Goal: Navigation & Orientation: Find specific page/section

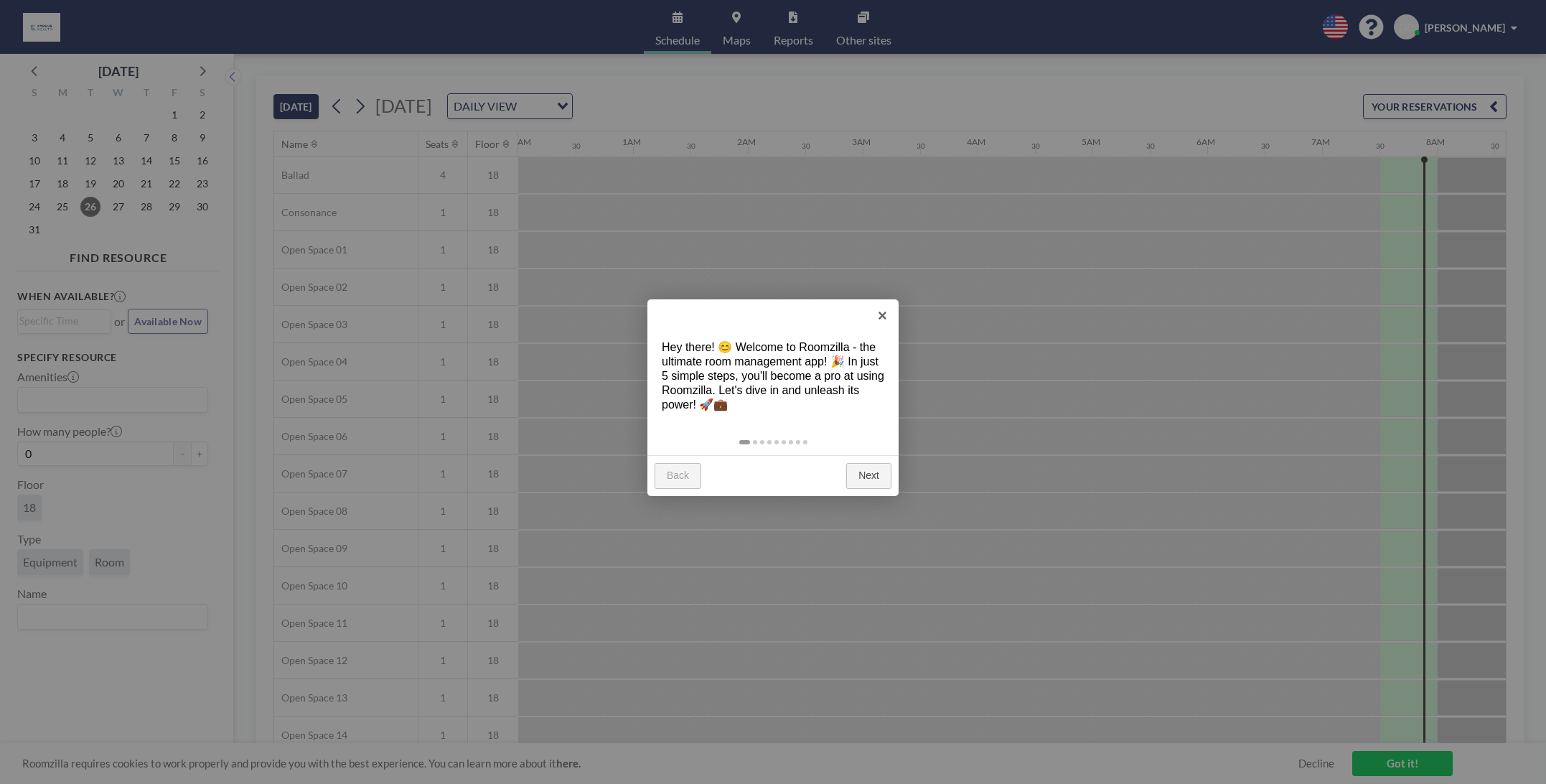
scroll to position [0, 804]
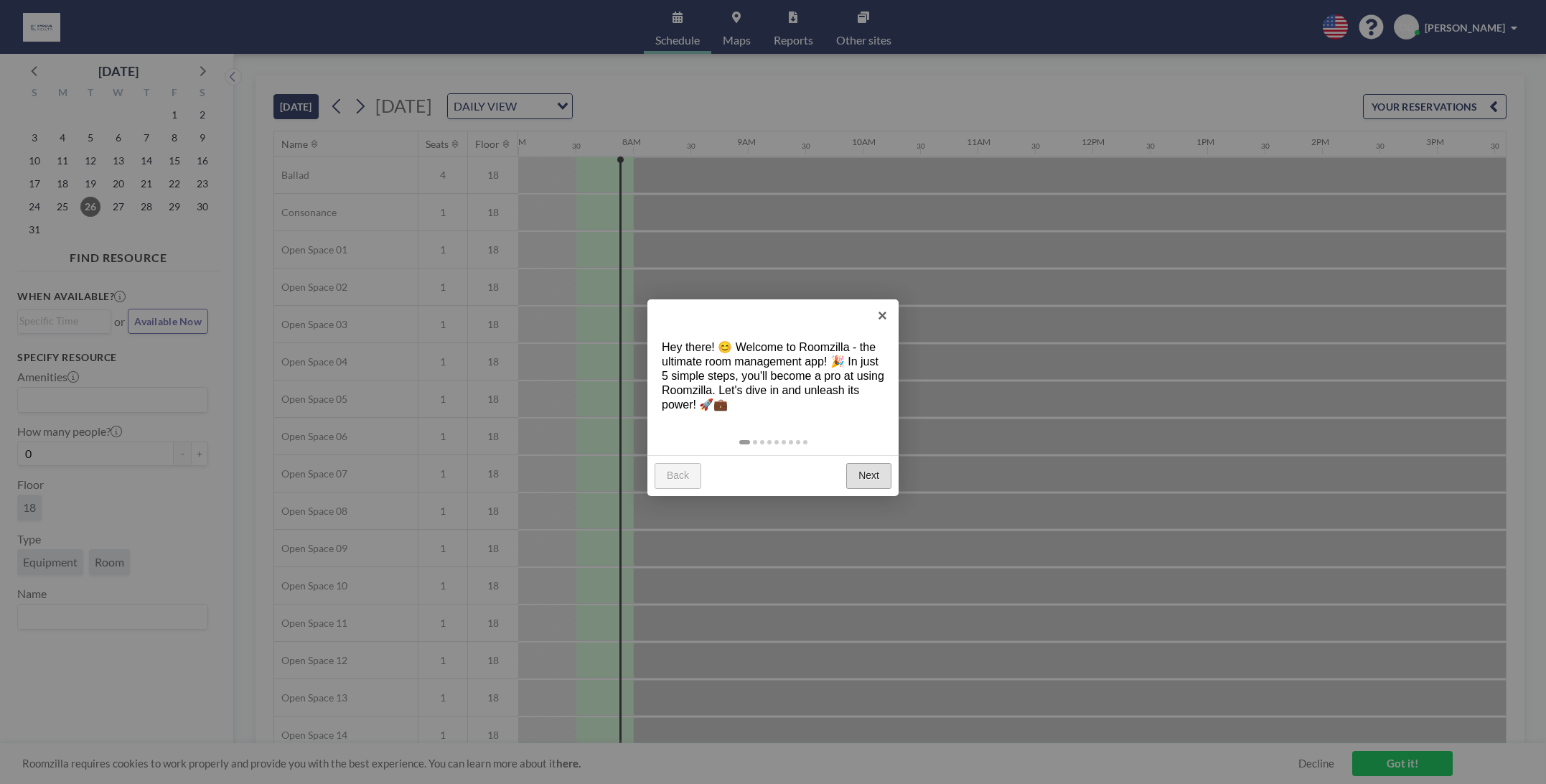
click at [875, 475] on link "Next" at bounding box center [869, 475] width 45 height 26
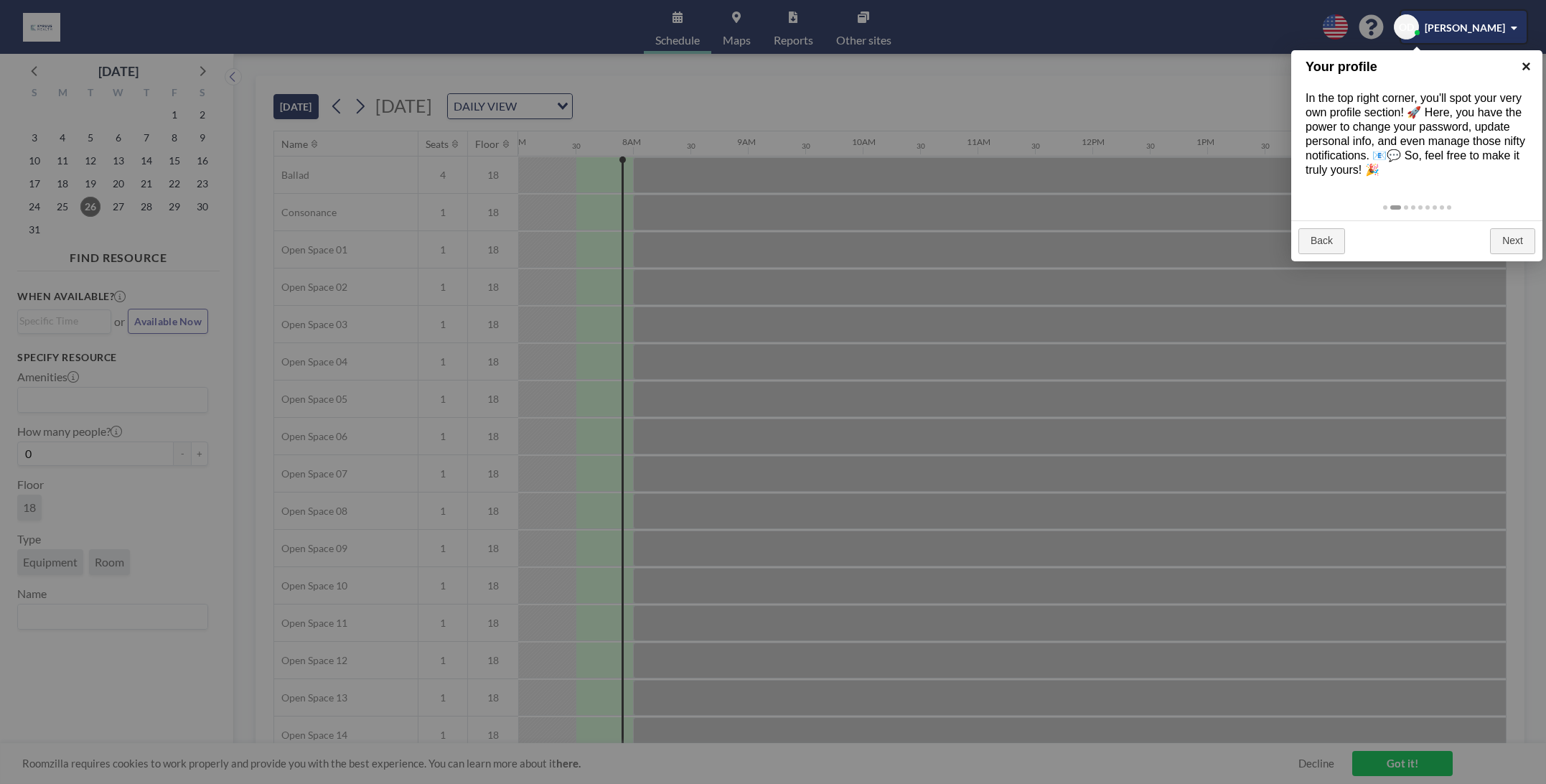
click at [1520, 73] on link "×" at bounding box center [1526, 66] width 32 height 32
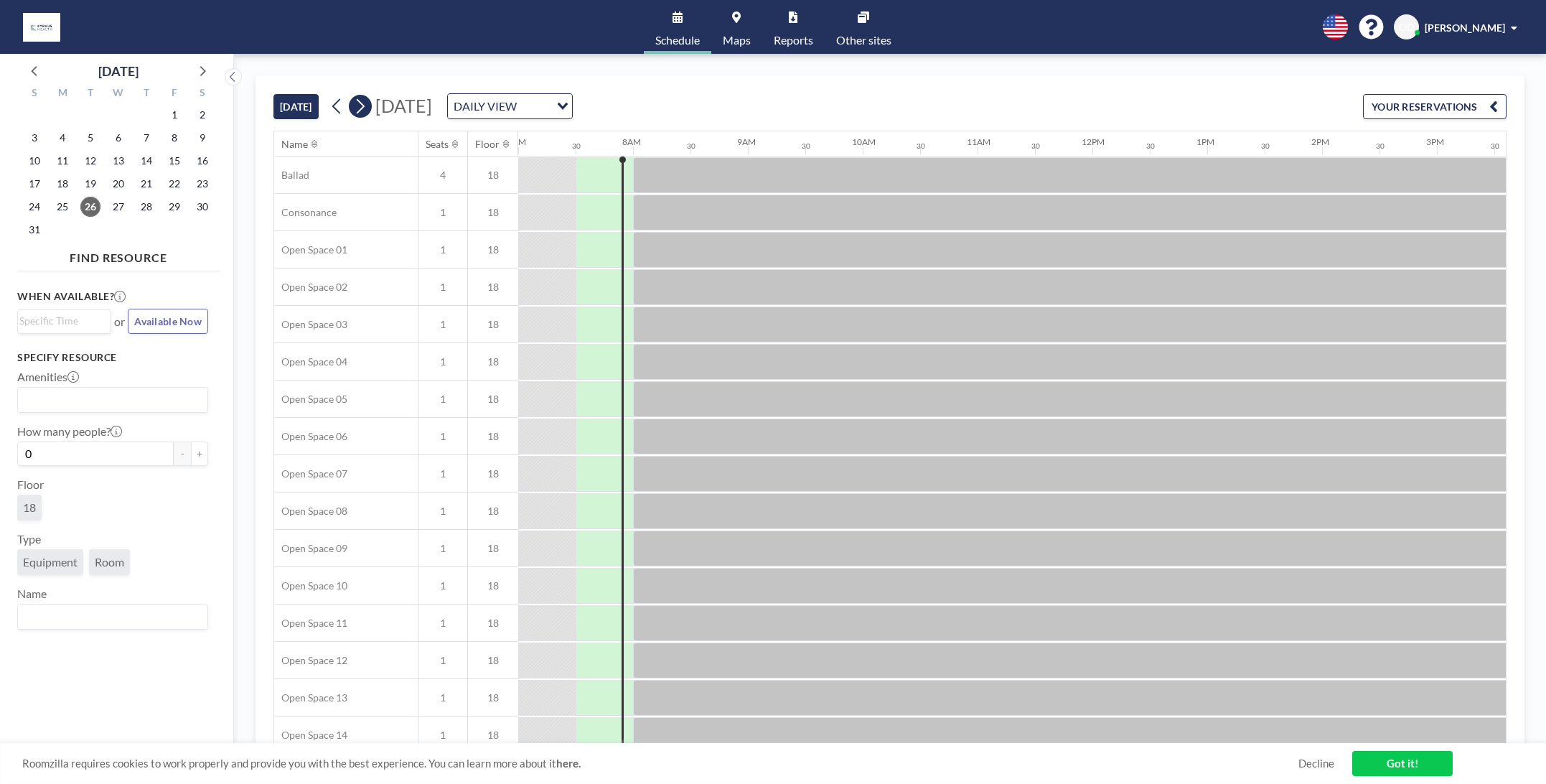
click at [362, 109] on icon at bounding box center [360, 106] width 14 height 21
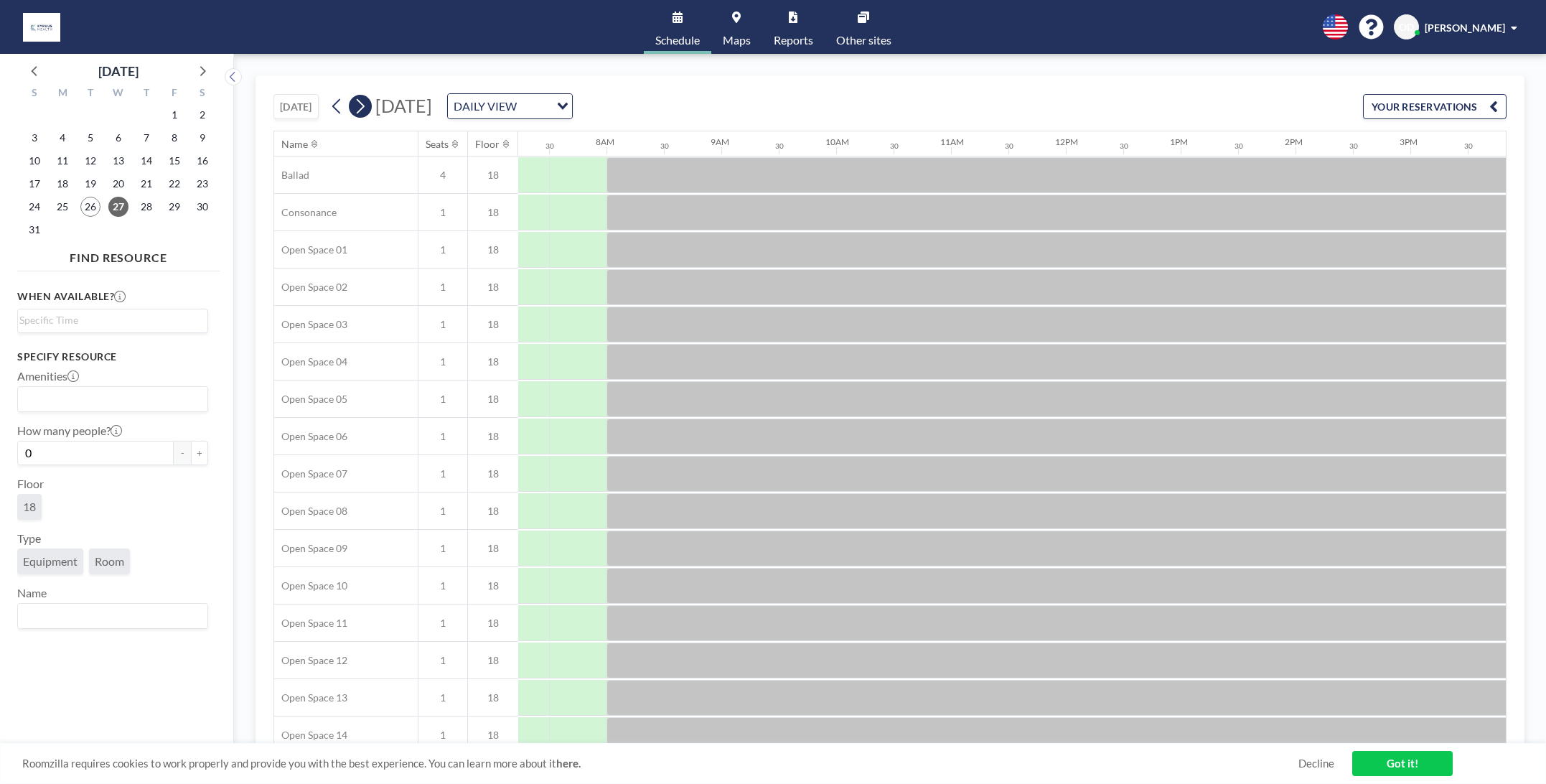
scroll to position [0, 919]
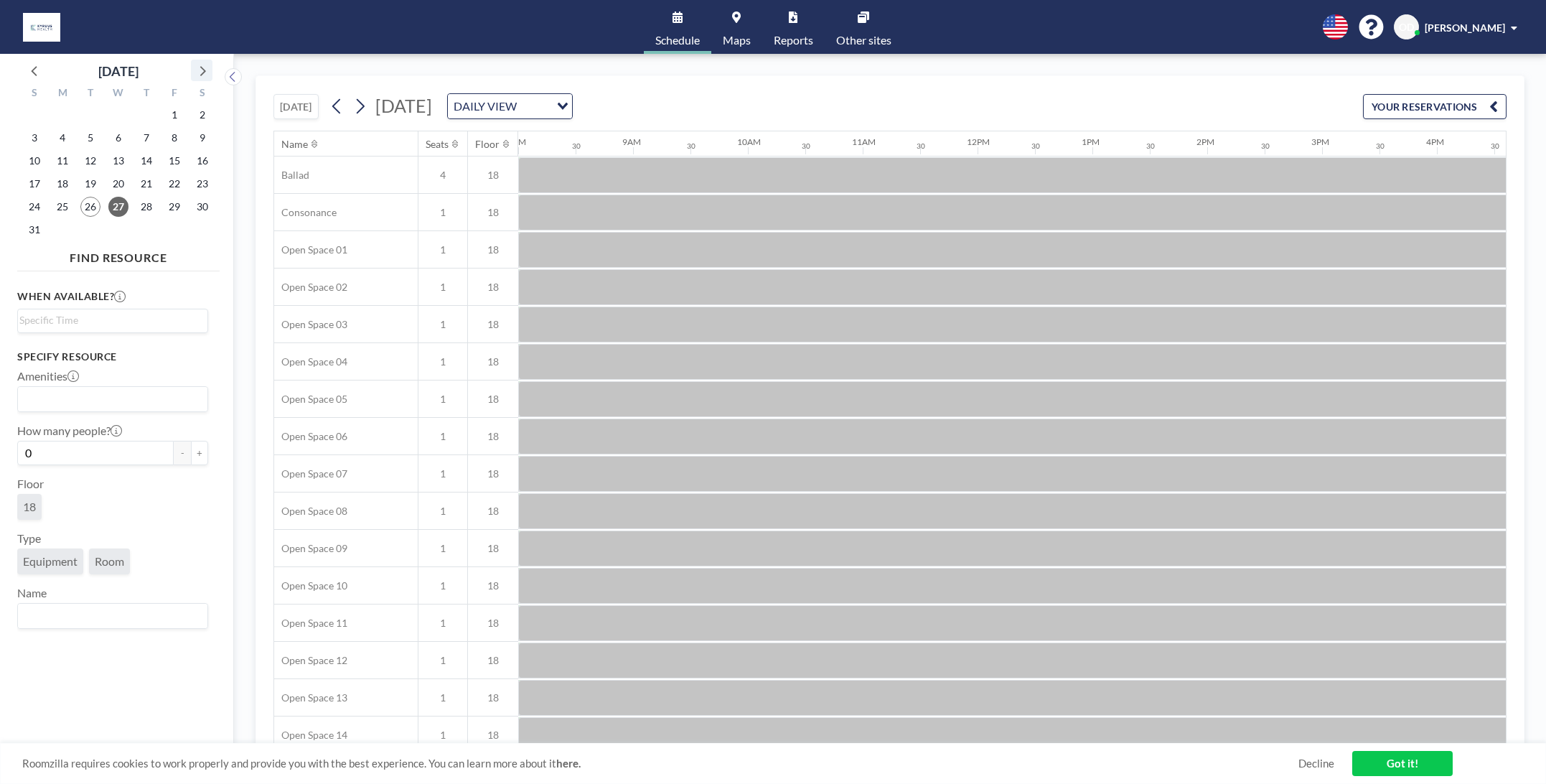
click at [208, 72] on icon at bounding box center [201, 69] width 18 height 18
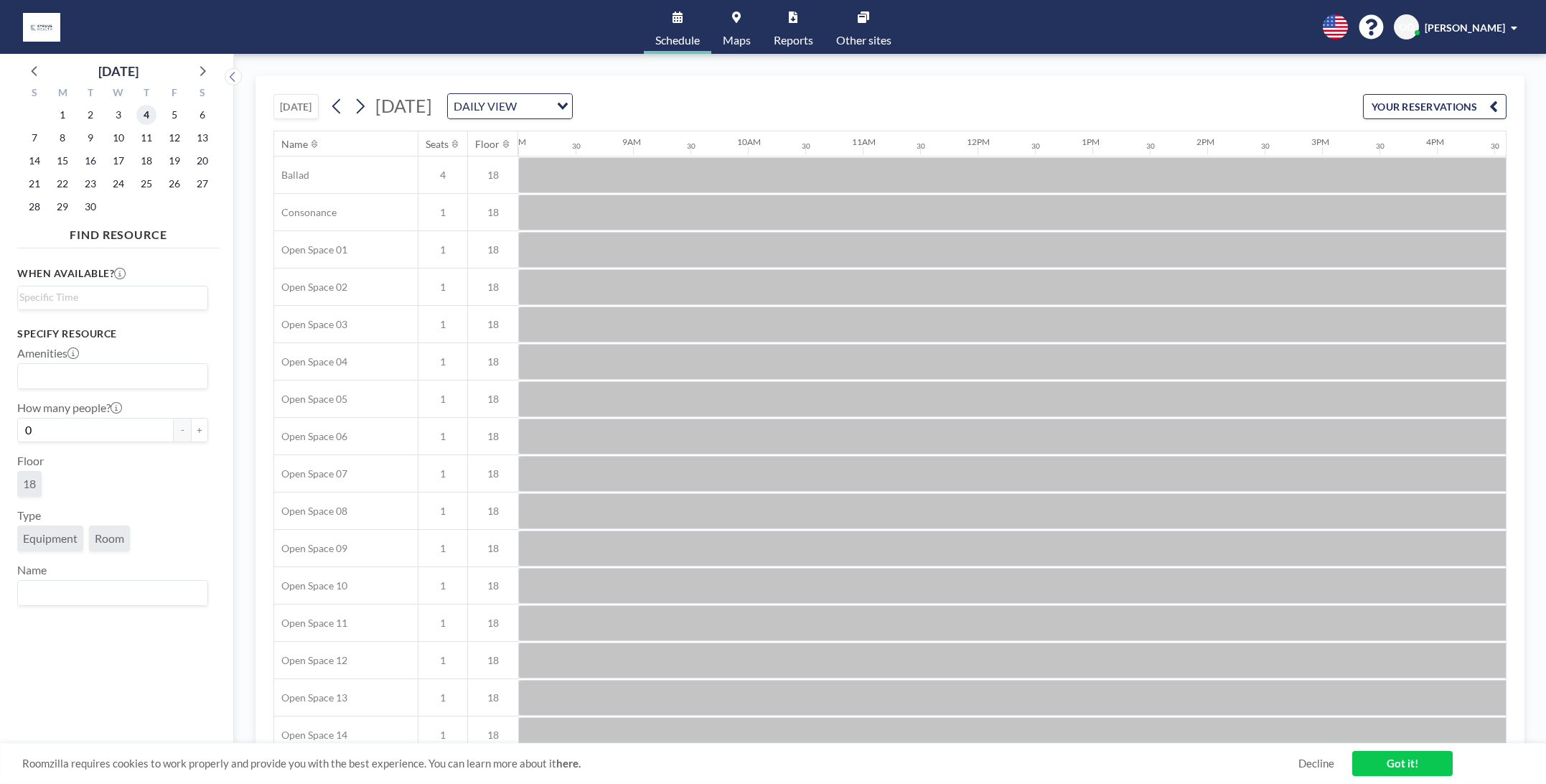
click at [148, 114] on span "4" at bounding box center [146, 115] width 20 height 20
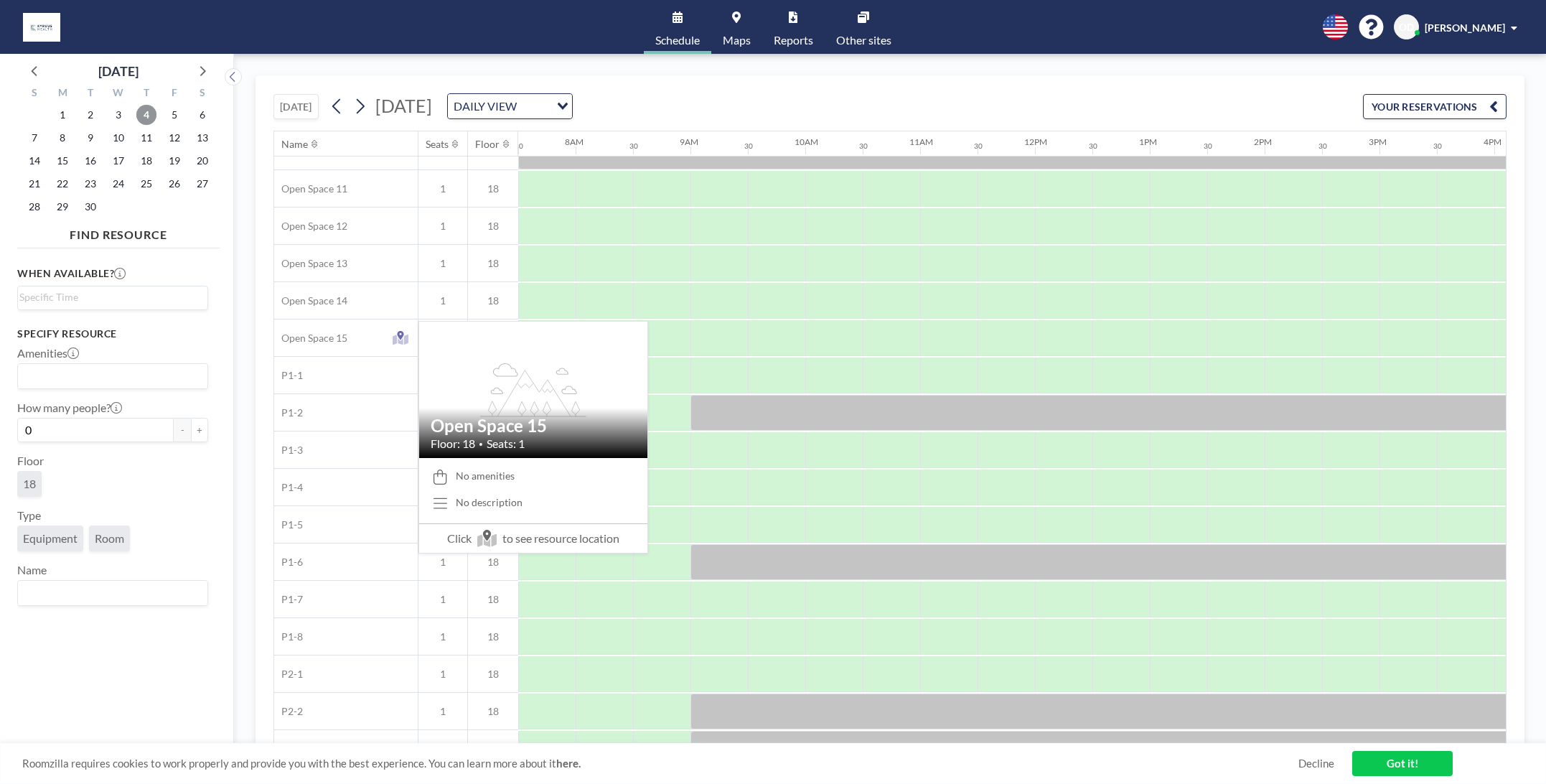
scroll to position [458, 861]
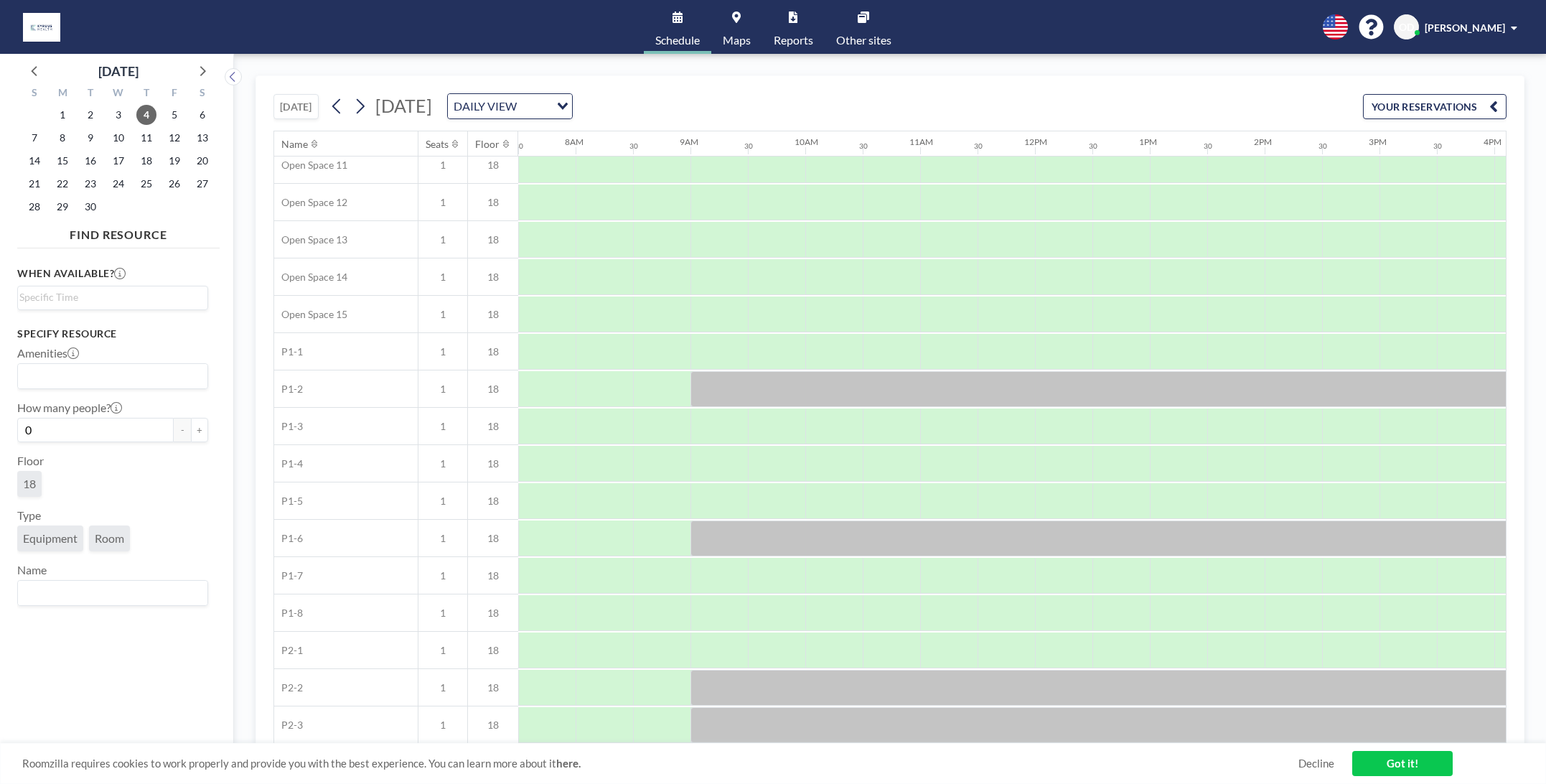
click at [550, 105] on div "DAILY VIEW" at bounding box center [499, 105] width 102 height 21
click at [742, 29] on link "Maps" at bounding box center [737, 27] width 51 height 54
